Goal: Information Seeking & Learning: Compare options

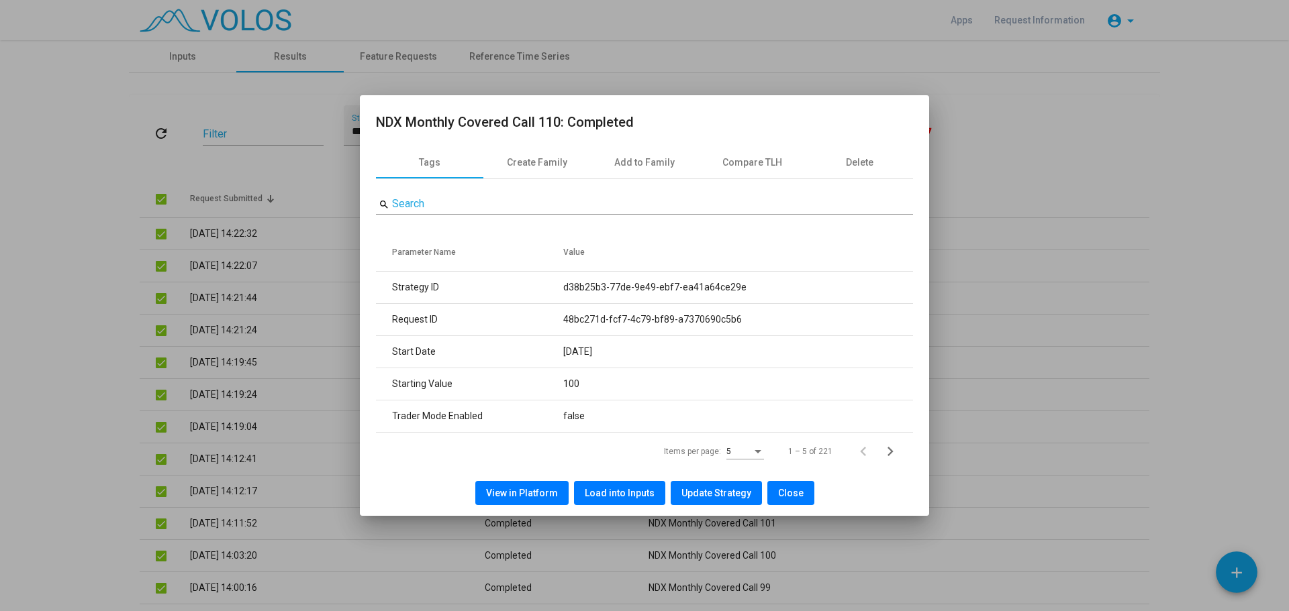
click at [793, 489] on span "Close" at bounding box center [791, 493] width 26 height 11
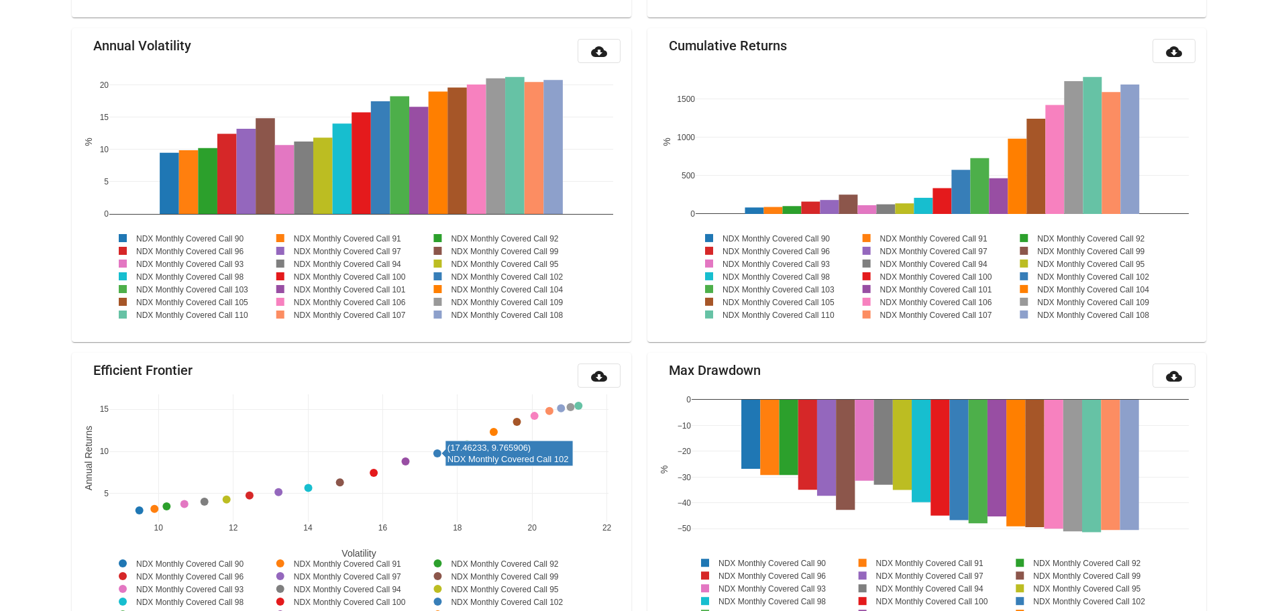
scroll to position [671, 0]
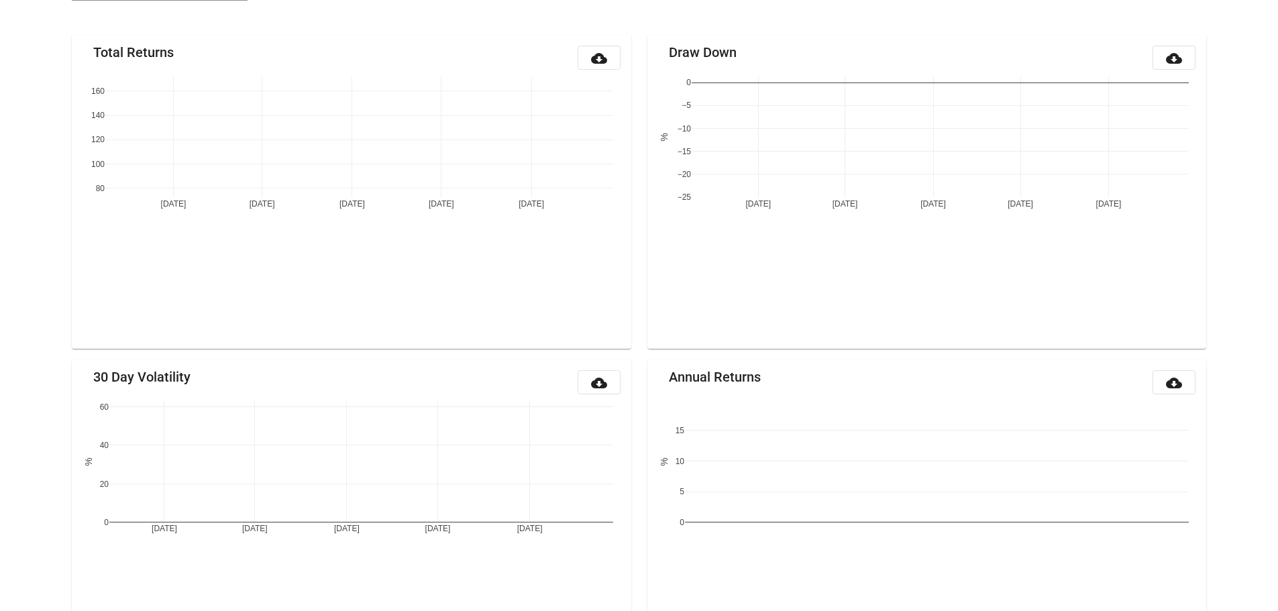
scroll to position [158, 0]
